Goal: Task Accomplishment & Management: Use online tool/utility

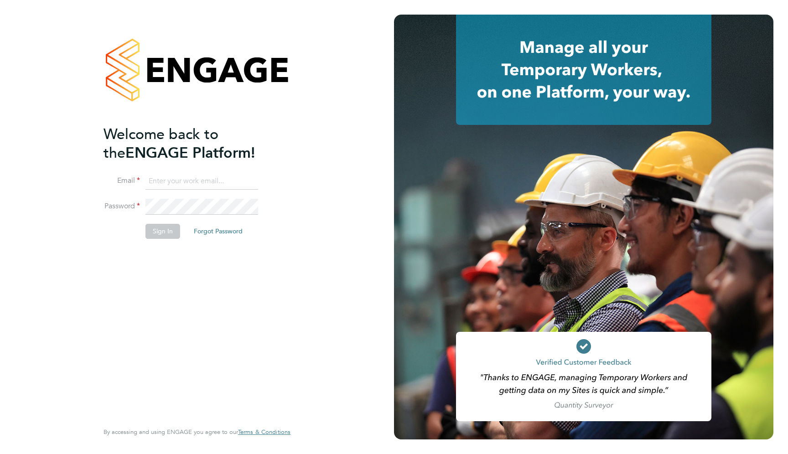
click at [187, 172] on ng-template "Welcome back to the ENGAGE Platform! Email Password Sign In Forgot Password" at bounding box center [193, 186] width 178 height 123
click at [183, 180] on input at bounding box center [202, 181] width 113 height 16
type input "support@engagelabs.io"
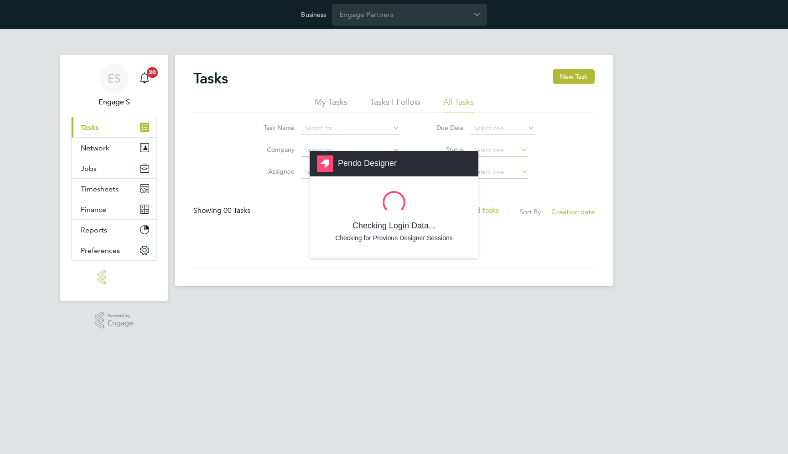
click at [403, 13] on div "Pendo Designer Checking Login Data... Checking for Previous Designer Sessions" at bounding box center [394, 227] width 788 height 454
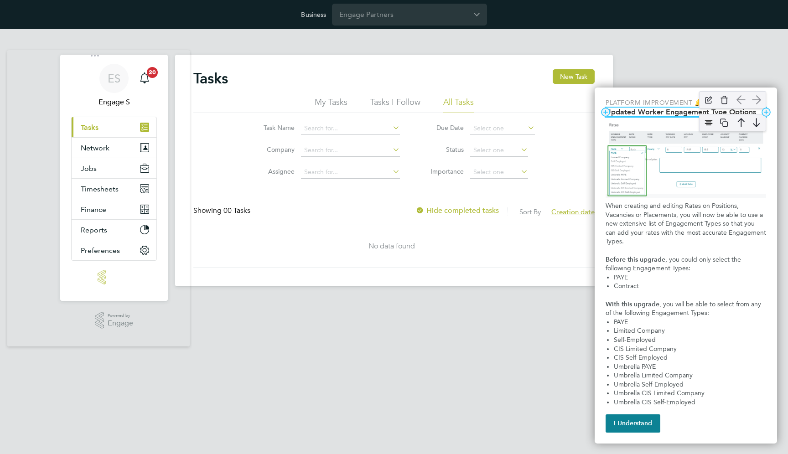
click at [700, 113] on h2 "Updated Worker Engagement Type Options" at bounding box center [686, 112] width 161 height 9
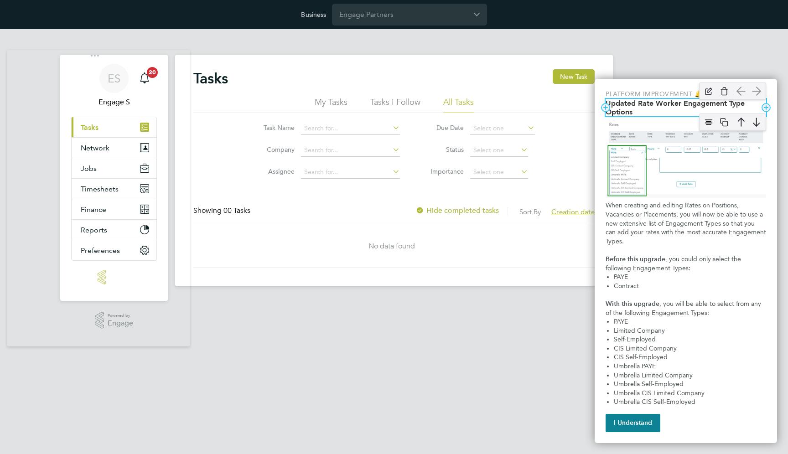
click at [631, 110] on h2 "Updated Rate Worker Engagement Type Options" at bounding box center [686, 107] width 161 height 17
